Goal: Find specific page/section: Find specific page/section

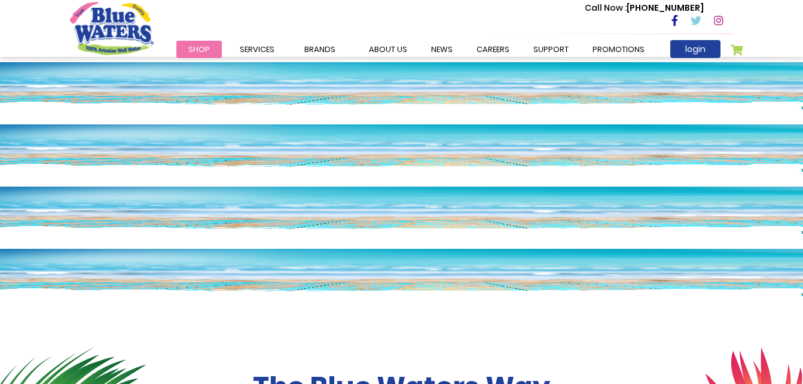
scroll to position [755, 0]
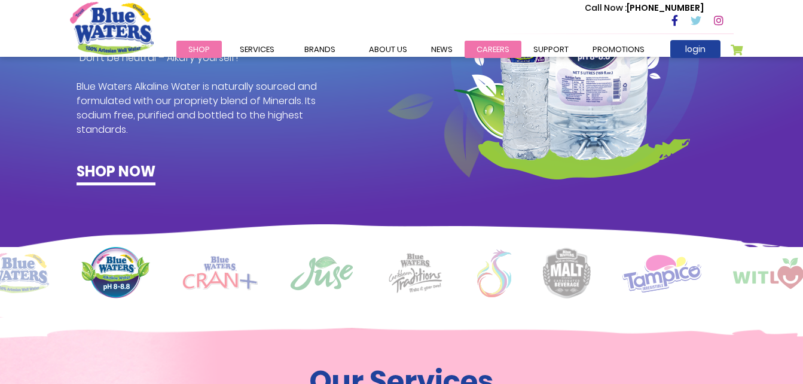
click at [494, 47] on link "careers" at bounding box center [492, 49] width 57 height 17
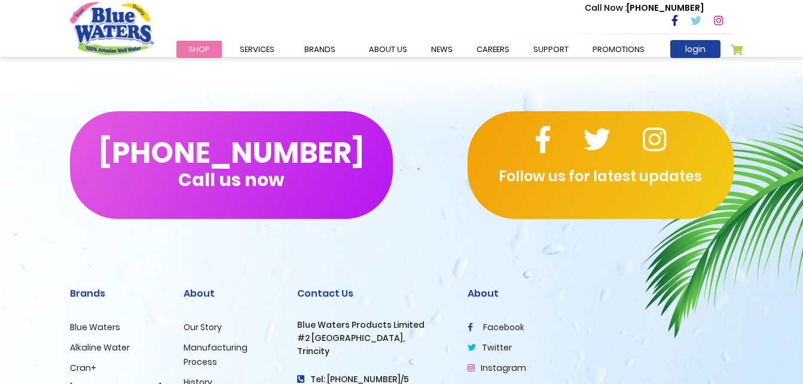
scroll to position [1271, 0]
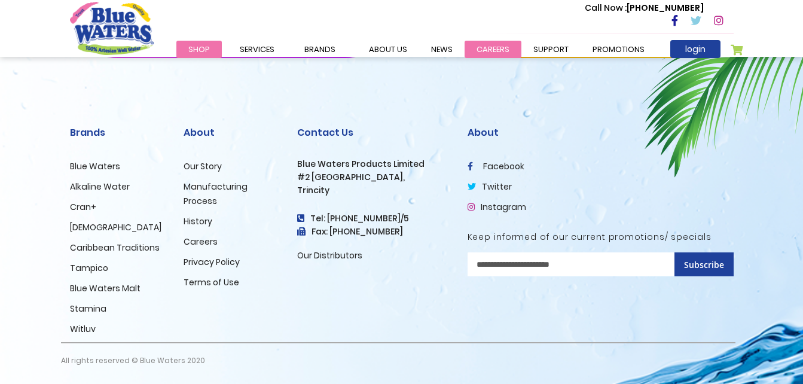
click at [481, 51] on link "careers" at bounding box center [492, 49] width 57 height 17
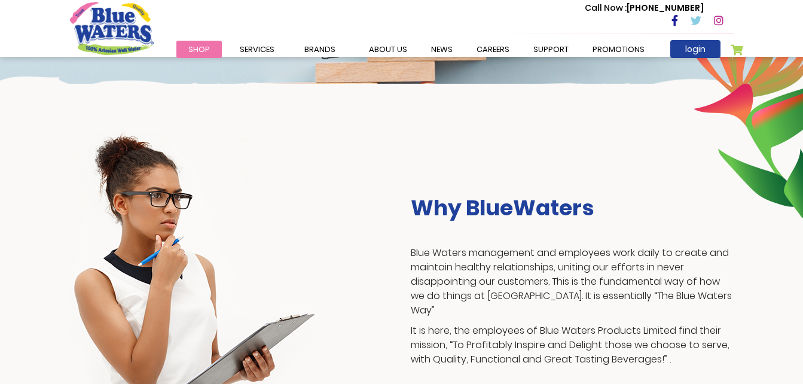
scroll to position [50, 0]
